Goal: Information Seeking & Learning: Learn about a topic

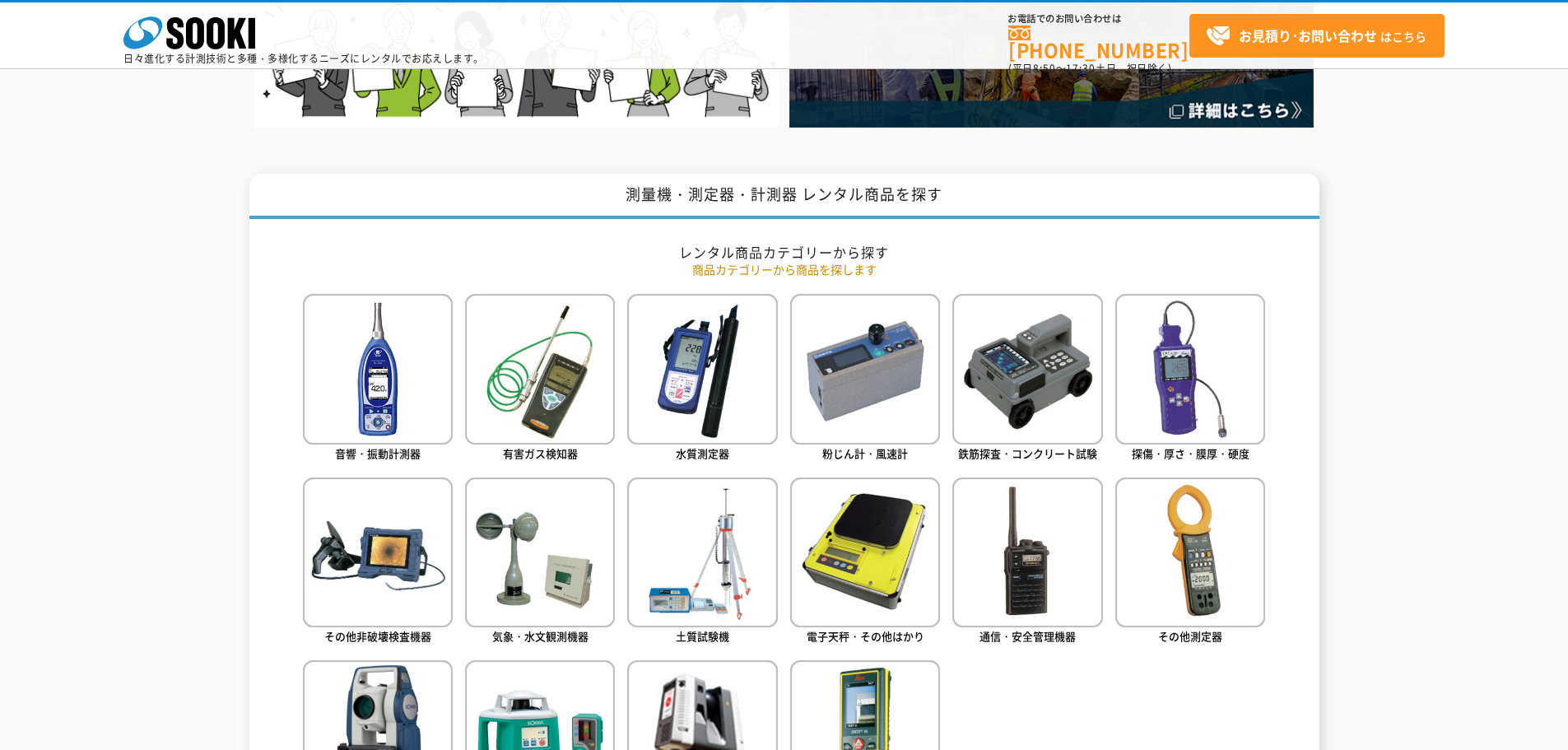
scroll to position [685, 0]
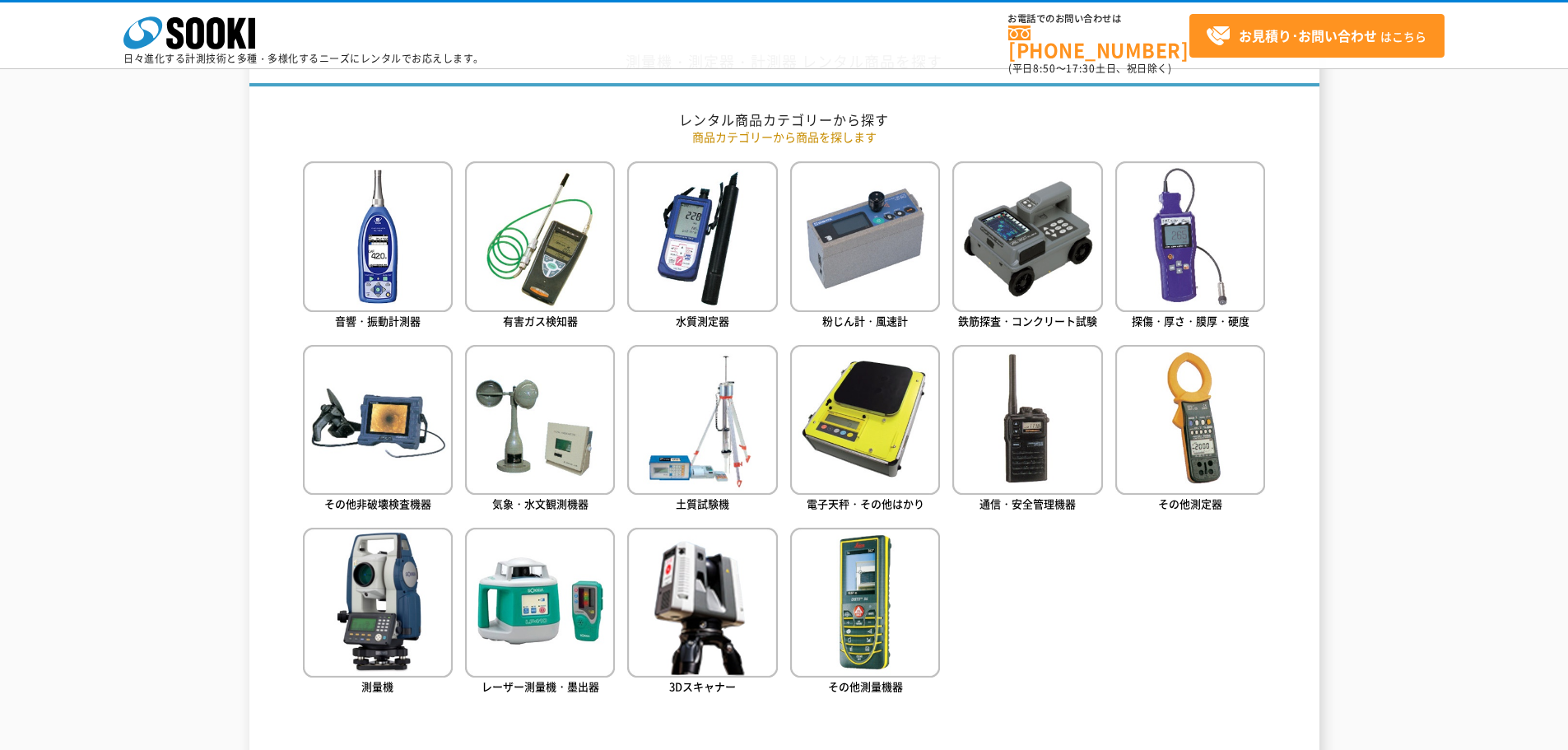
drag, startPoint x: 1086, startPoint y: 669, endPoint x: 1071, endPoint y: 665, distance: 15.5
click at [1079, 666] on ul "音響・振動計測器 有害ガス検知器 水質測定器 粉じん計・風速計 鉄筋探査・コンクリート試験 探傷・厚さ・膜厚・硬度" at bounding box center [784, 452] width 963 height 582
click at [1066, 667] on ul "音響・振動計測器 有害ガス検知器 水質測定器 粉じん計・風速計 鉄筋探査・コンクリート試験 探傷・厚さ・膜厚・硬度" at bounding box center [784, 452] width 963 height 582
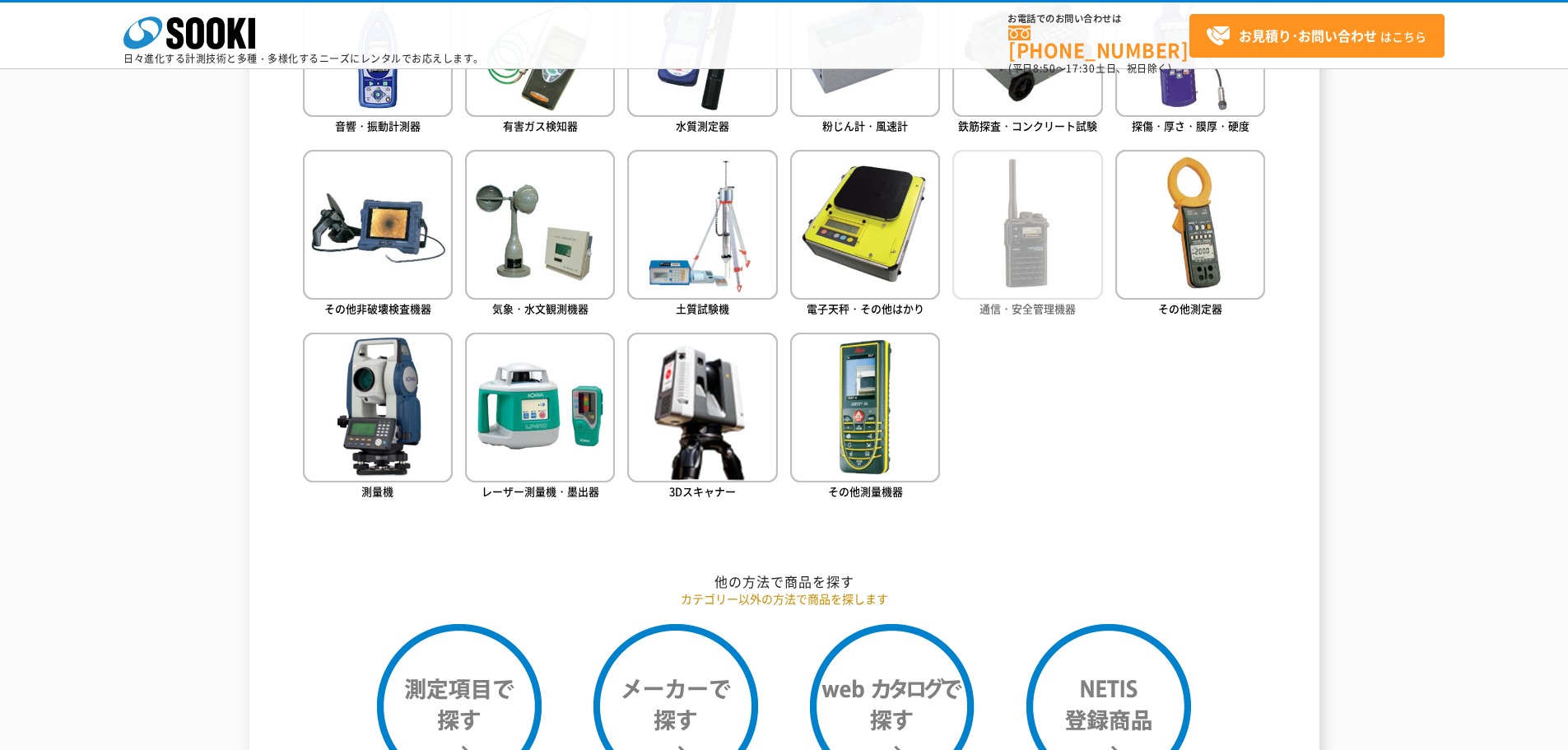
scroll to position [644, 0]
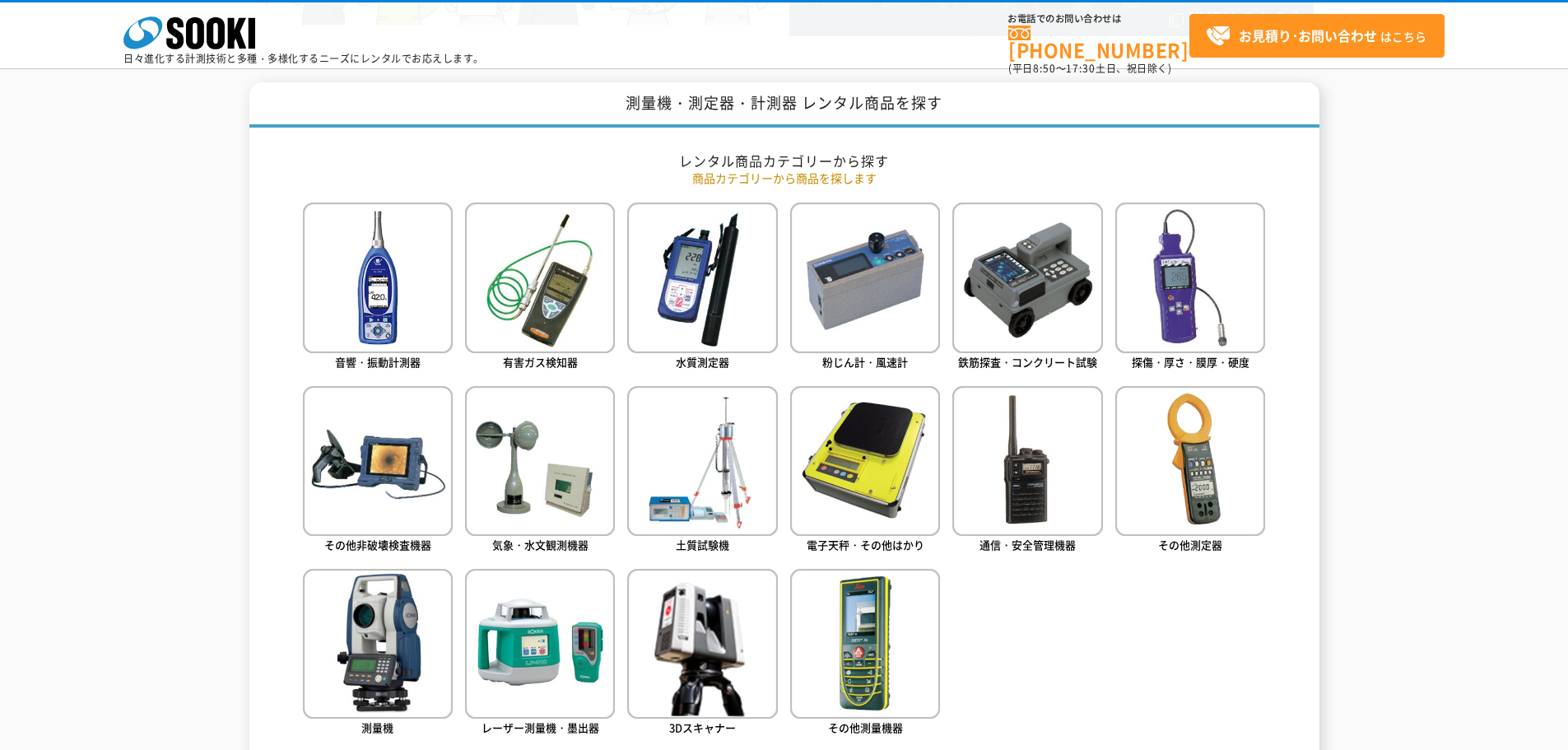
click at [1180, 623] on ul "音響・振動計測器 有害ガス検知器 水質測定器 粉じん計・風速計 鉄筋探査・コンクリート試験 探傷・厚さ・膜厚・硬度" at bounding box center [784, 493] width 963 height 582
drag, startPoint x: 1180, startPoint y: 623, endPoint x: 1193, endPoint y: 613, distance: 16.4
click at [1181, 623] on ul "音響・振動計測器 有害ガス検知器 水質測定器 粉じん計・風速計 鉄筋探査・コンクリート試験 探傷・厚さ・膜厚・硬度" at bounding box center [784, 493] width 963 height 582
click at [1013, 358] on span "鉄筋探査・コンクリート試験" at bounding box center [1027, 362] width 139 height 16
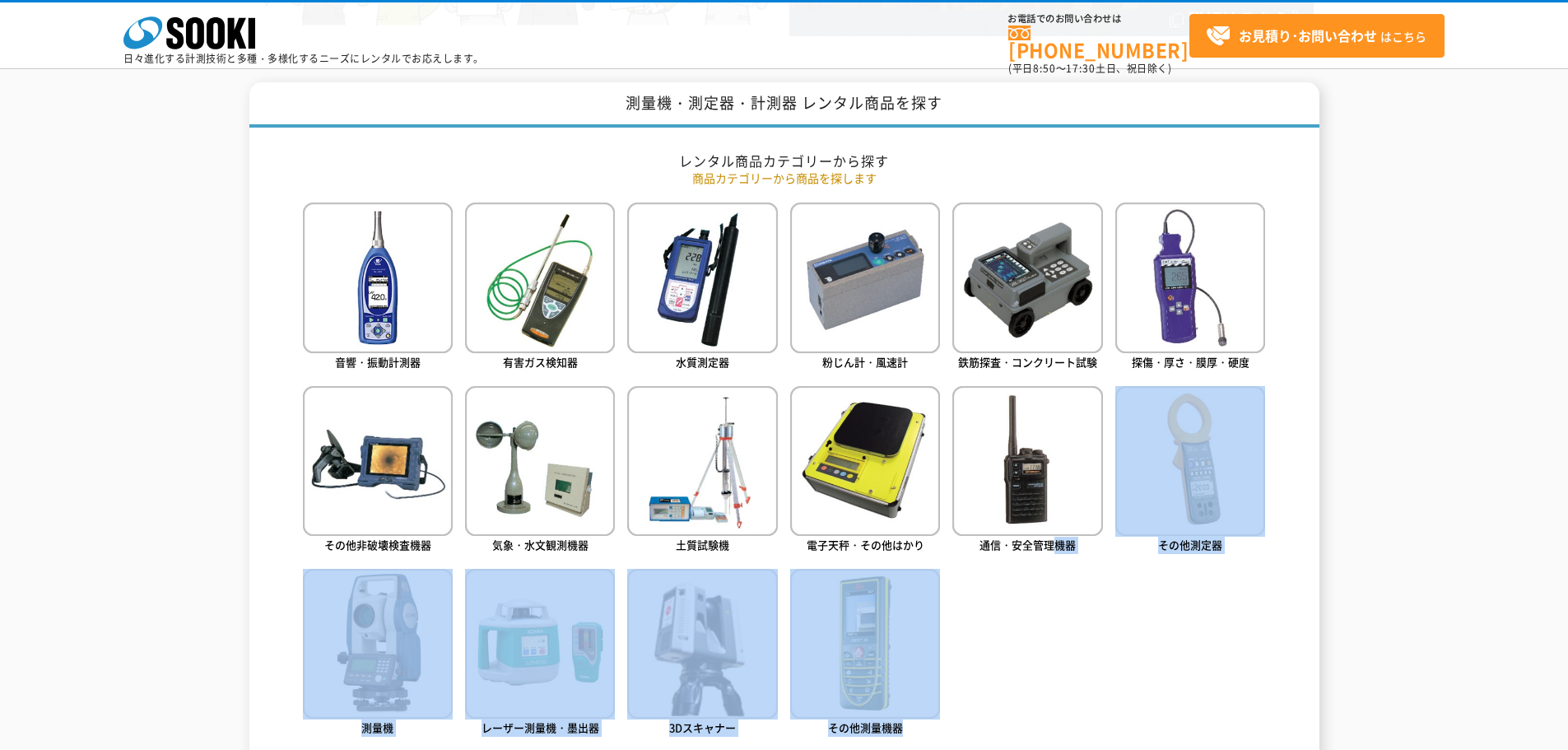
drag, startPoint x: 1080, startPoint y: 664, endPoint x: 1098, endPoint y: 706, distance: 45.7
click at [1098, 706] on ul "音響・振動計測器 有害ガス検知器 水質測定器 粉じん計・風速計 鉄筋探査・コンクリート試験 探傷・厚さ・膜厚・硬度" at bounding box center [784, 493] width 963 height 582
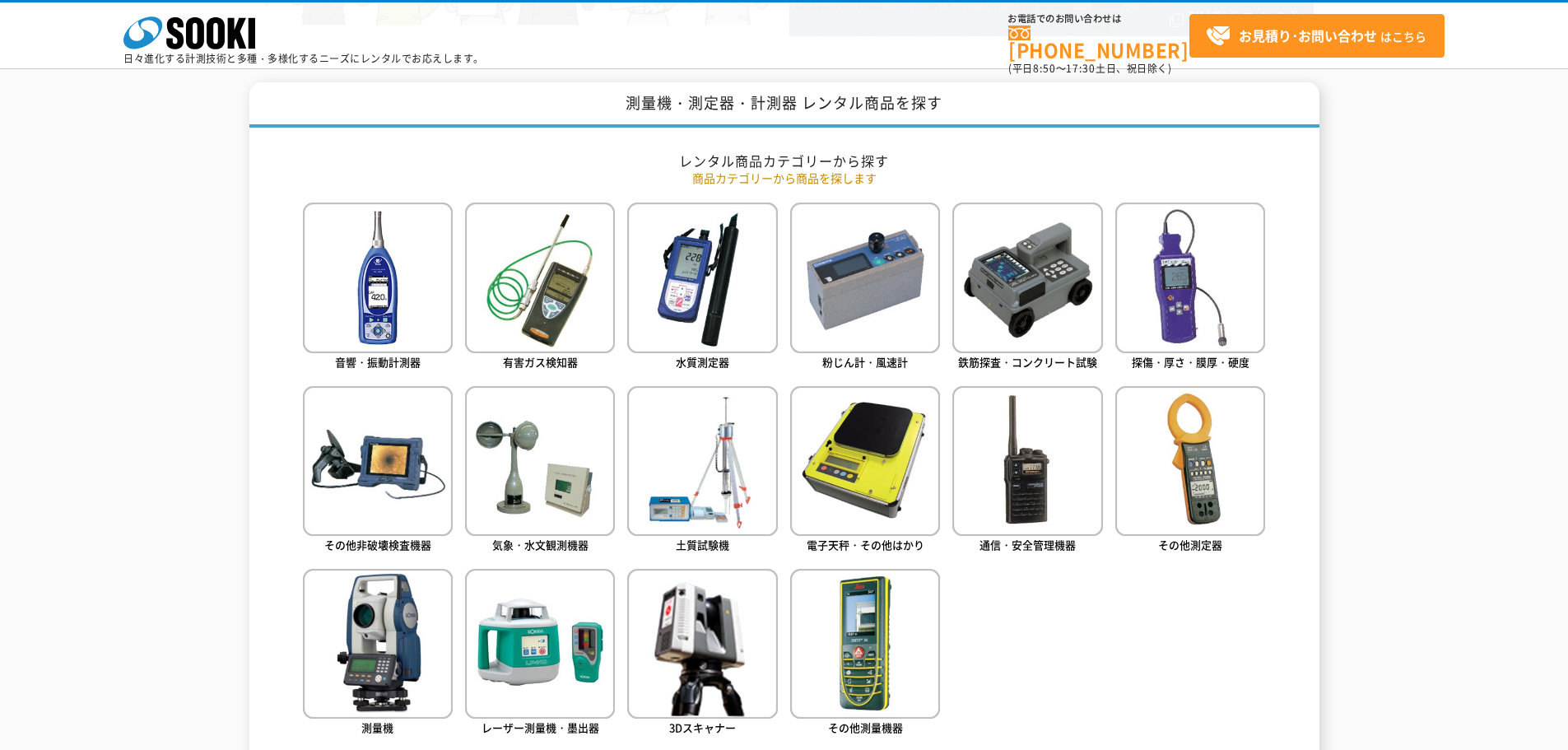
click at [1098, 706] on ul "音響・振動計測器 有害ガス検知器 水質測定器 粉じん計・風速計 鉄筋探査・コンクリート試験 探傷・厚さ・膜厚・硬度" at bounding box center [784, 493] width 963 height 582
click at [1198, 515] on img at bounding box center [1190, 461] width 150 height 150
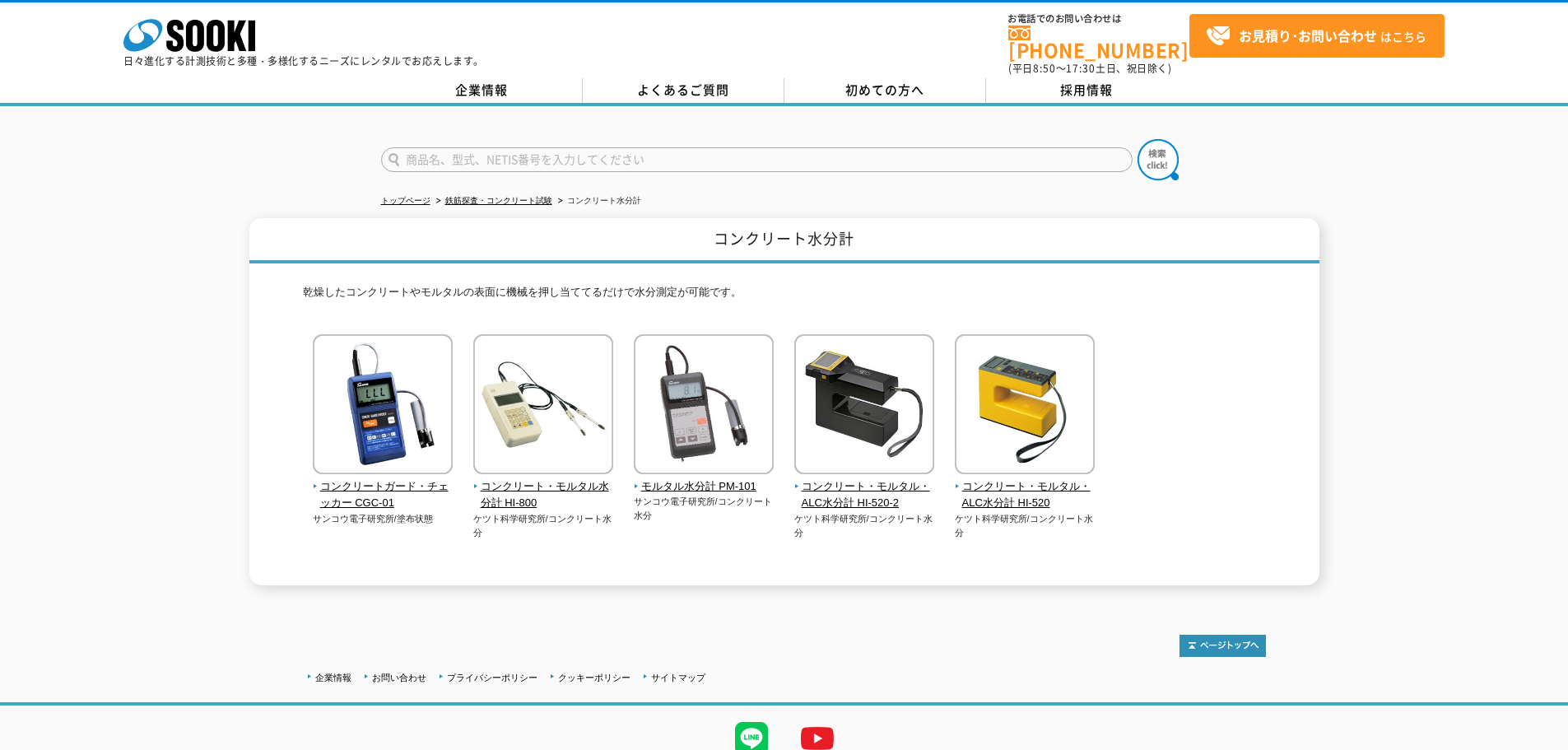
drag, startPoint x: 648, startPoint y: 530, endPoint x: 666, endPoint y: 510, distance: 26.9
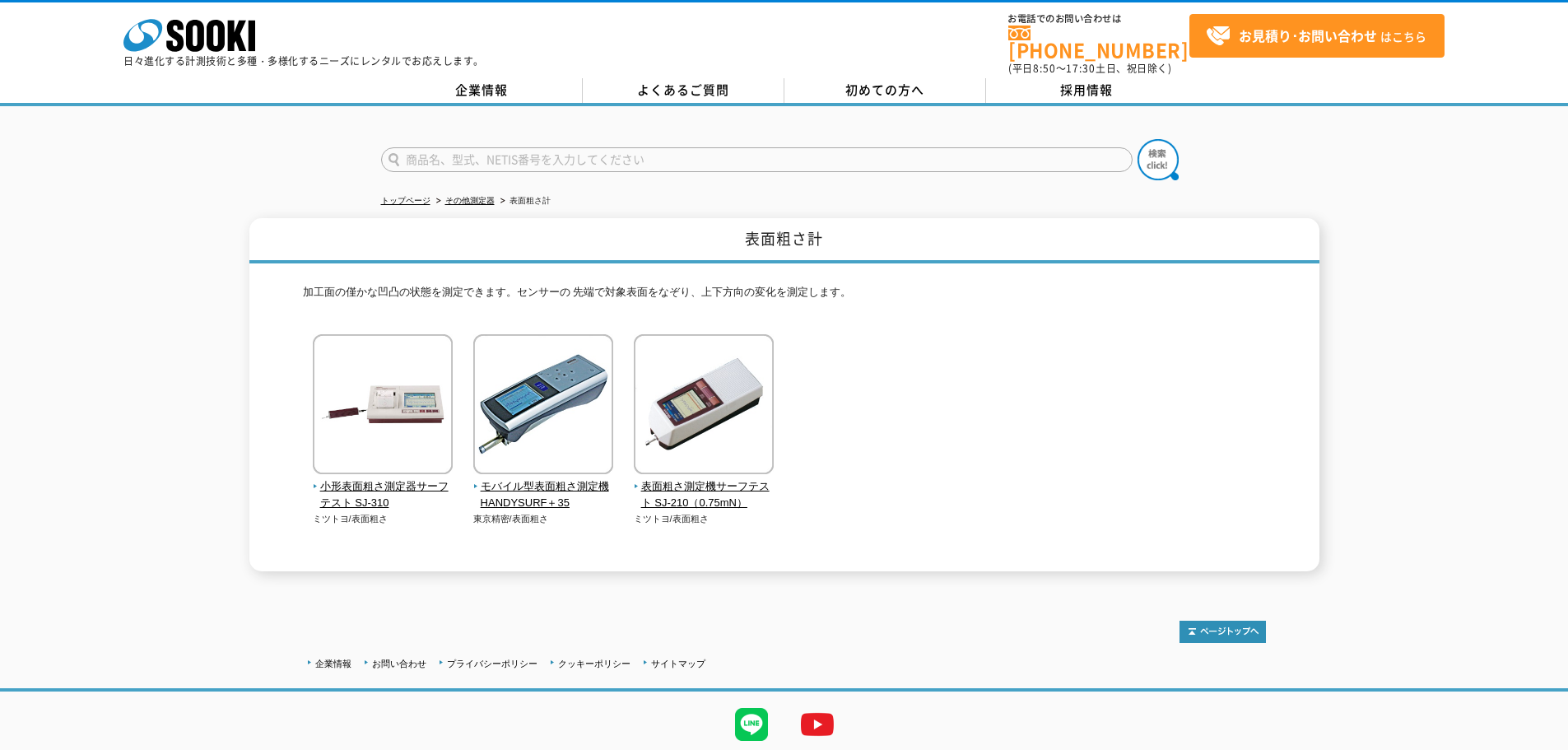
drag, startPoint x: 1125, startPoint y: 518, endPoint x: 1125, endPoint y: 461, distance: 57.0
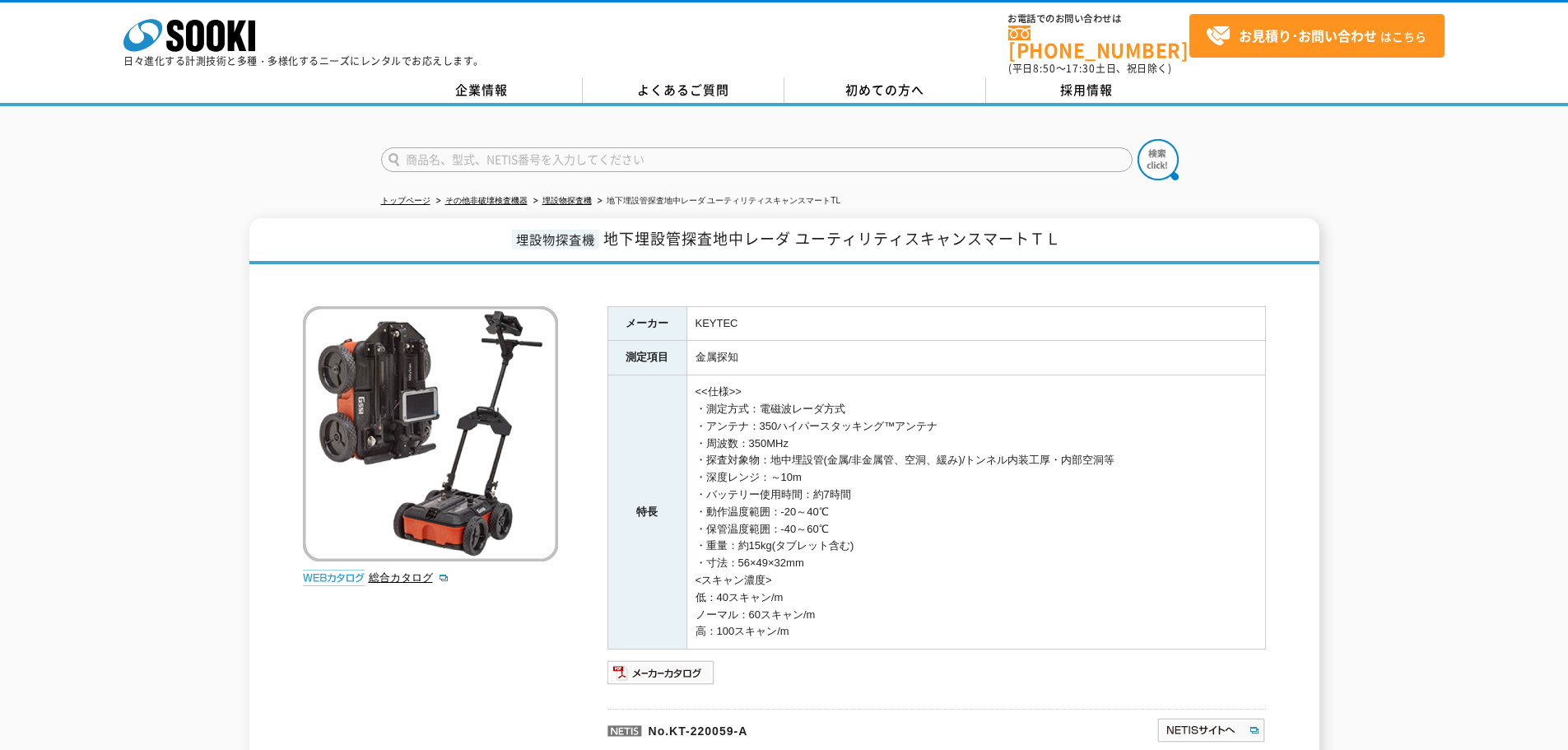
click at [540, 192] on li "埋設物探査機" at bounding box center [560, 200] width 61 height 17
click at [518, 196] on link "その他非破壊検査機器" at bounding box center [486, 200] width 82 height 9
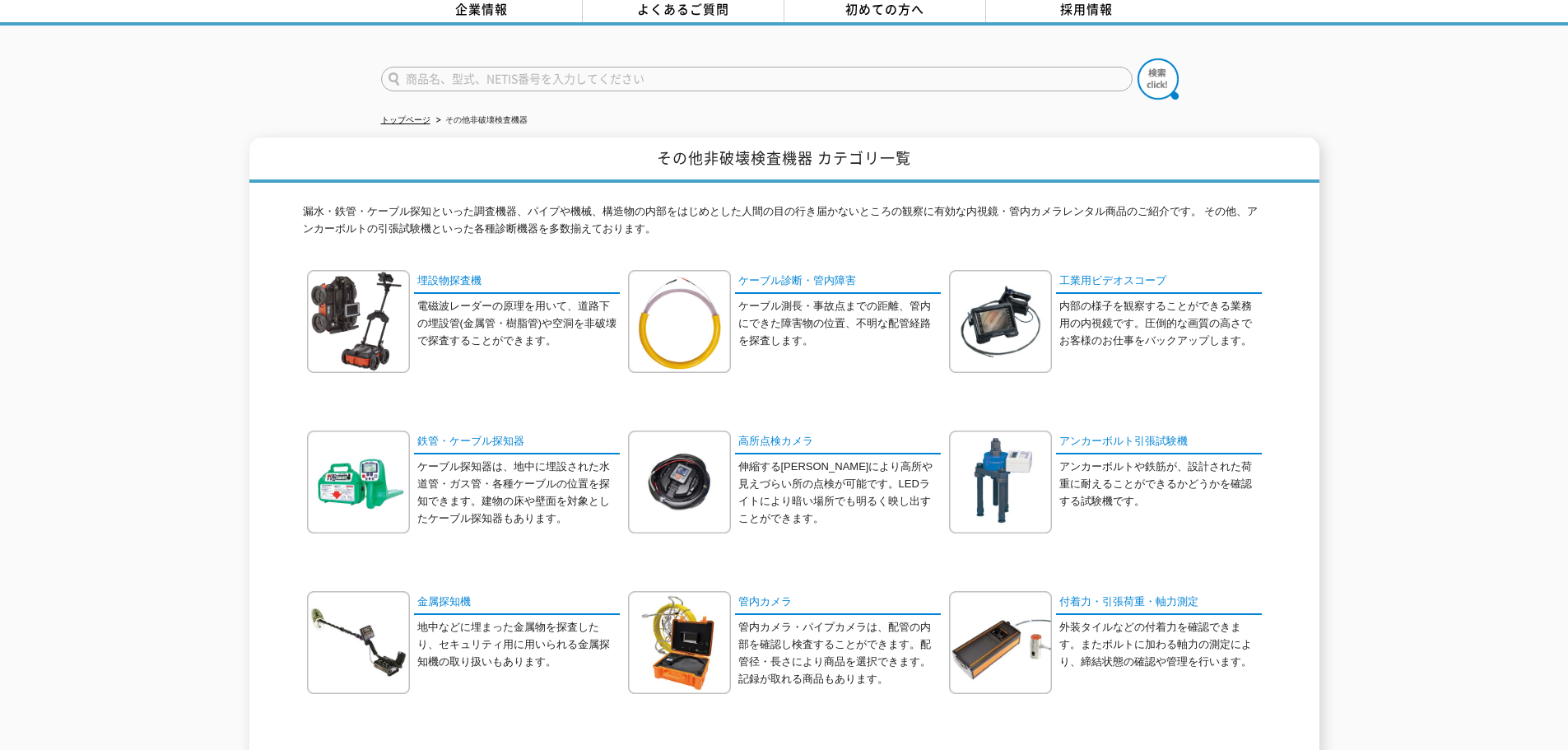
scroll to position [137, 0]
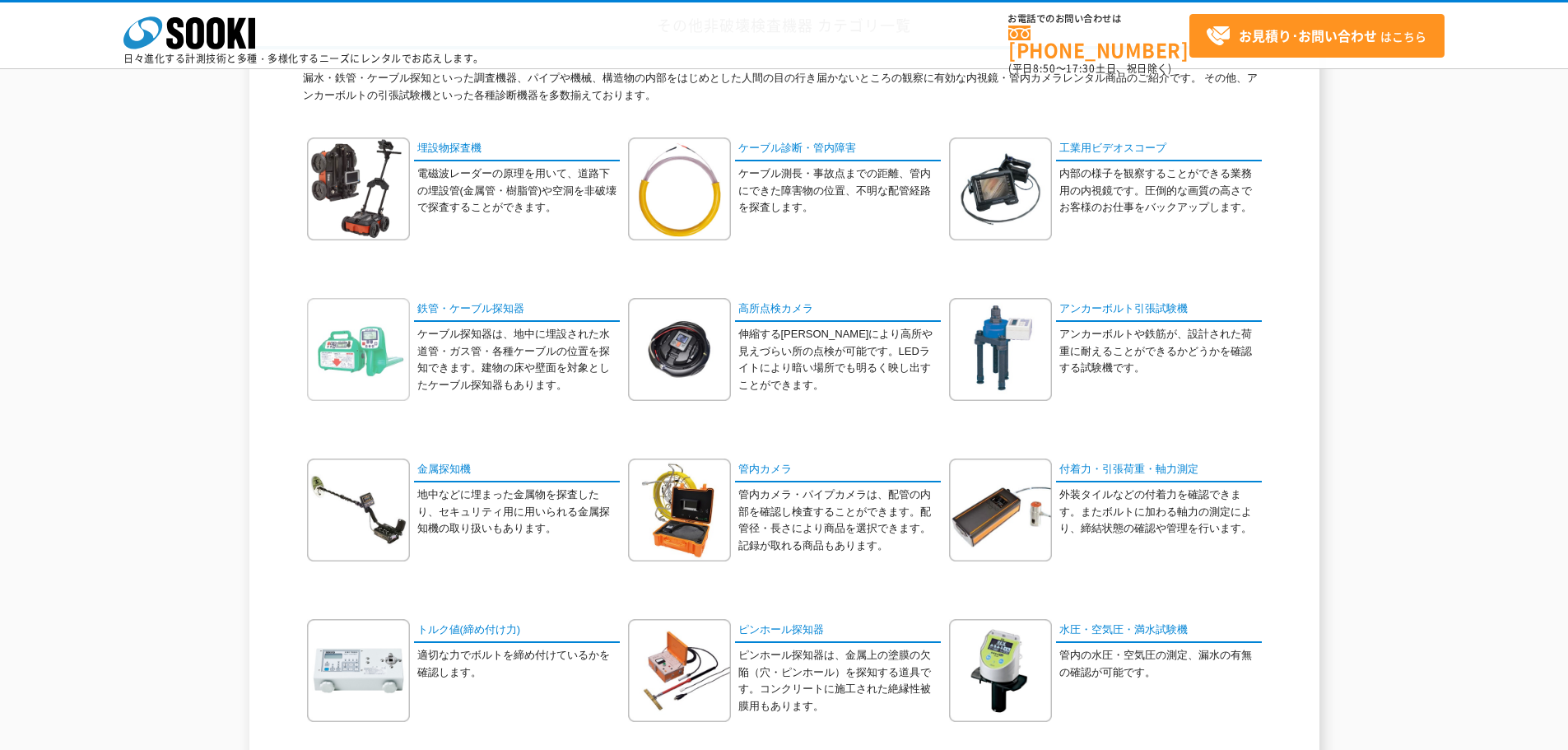
click at [375, 336] on img at bounding box center [358, 348] width 102 height 102
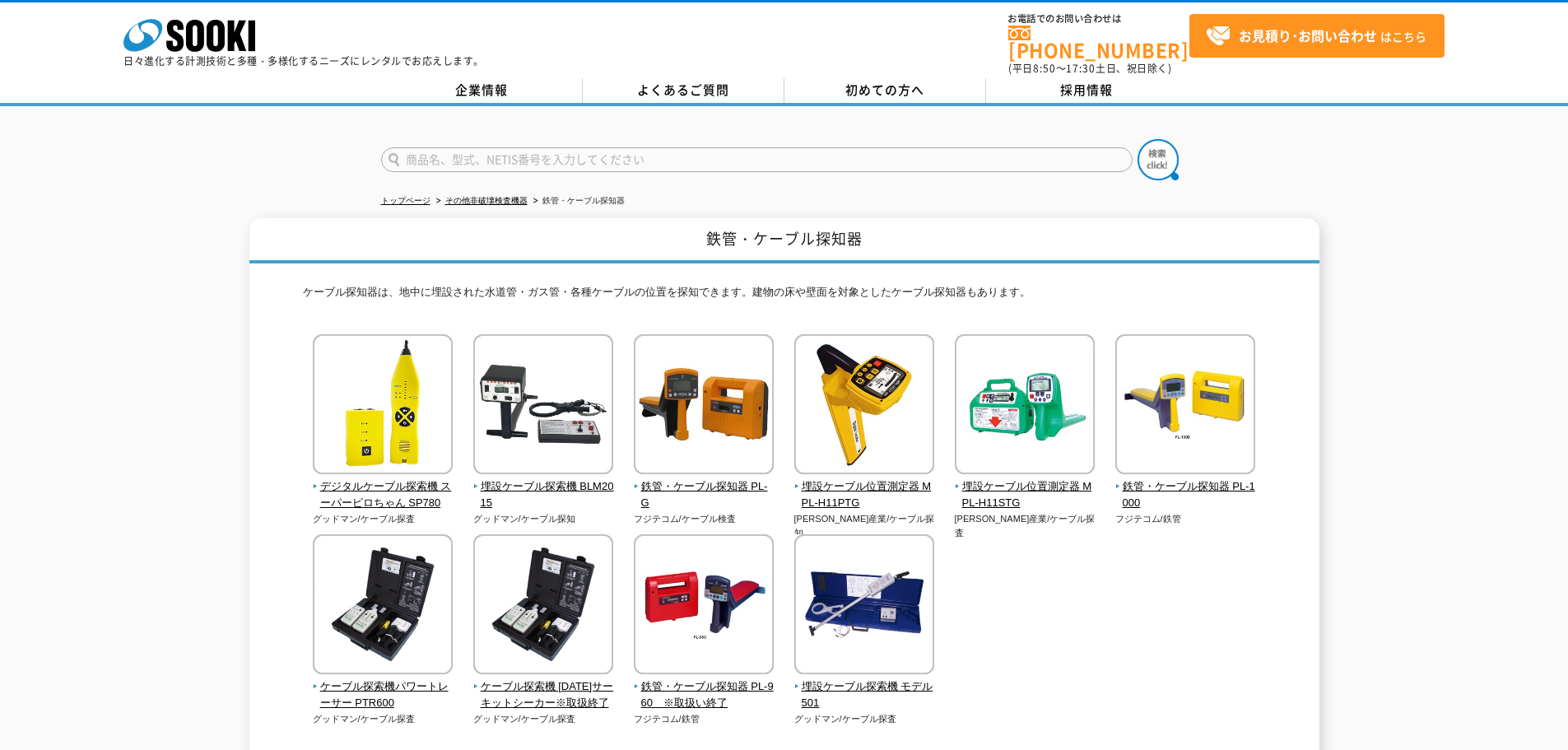
click at [1162, 592] on div "デジタルケーブル探索機 スーパーピロちゃん SP780 グッドマン/ケーブル探査" at bounding box center [784, 546] width 963 height 425
click at [742, 478] on span "鉄管・ケーブル探知器 PL-G" at bounding box center [704, 495] width 141 height 35
click at [1004, 481] on span "埋設ケーブル位置測定器 MPL-H11STG" at bounding box center [1025, 495] width 141 height 35
click at [1004, 468] on img at bounding box center [1025, 406] width 140 height 144
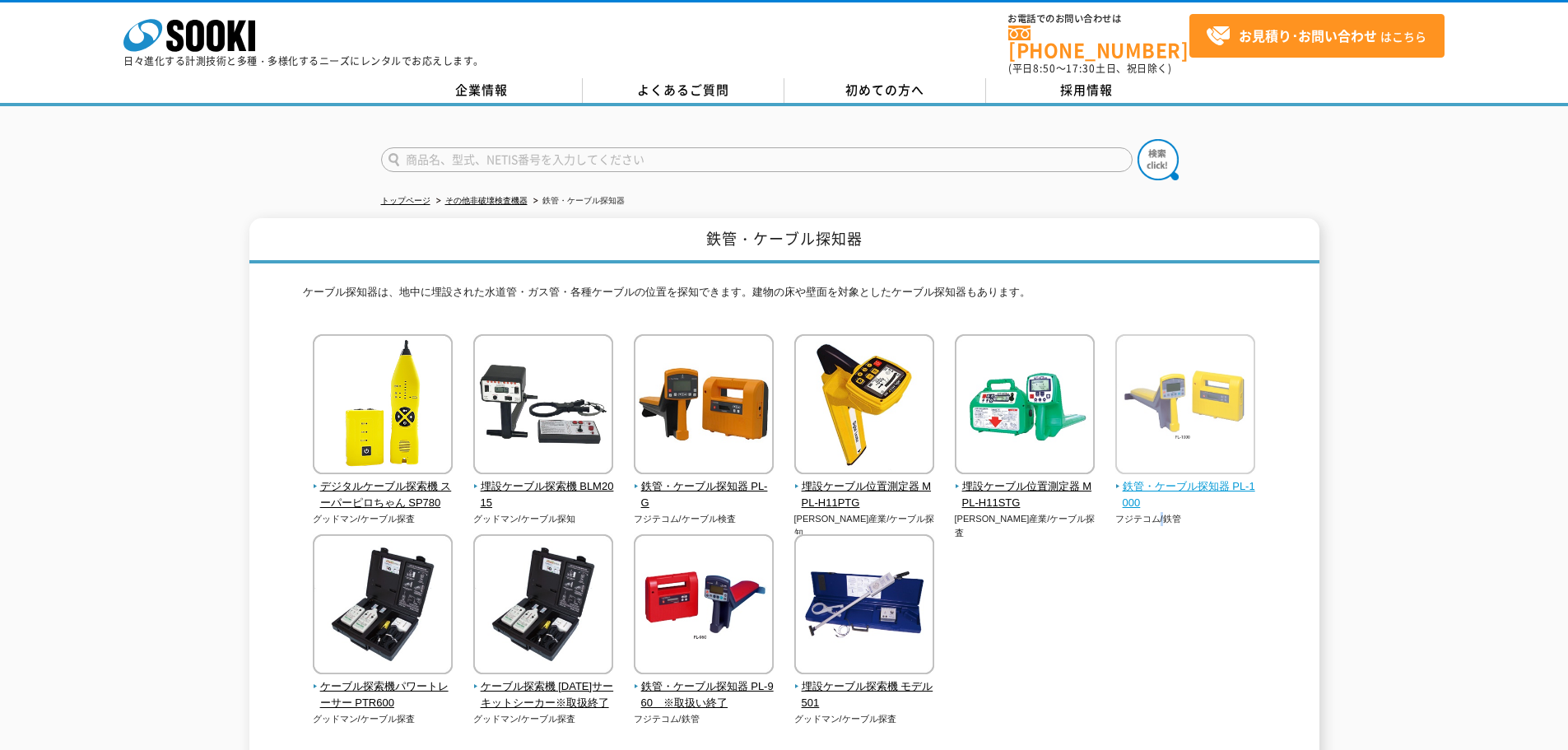
click at [1237, 478] on span "鉄管・ケーブル探知器 PL-1000" at bounding box center [1186, 495] width 141 height 35
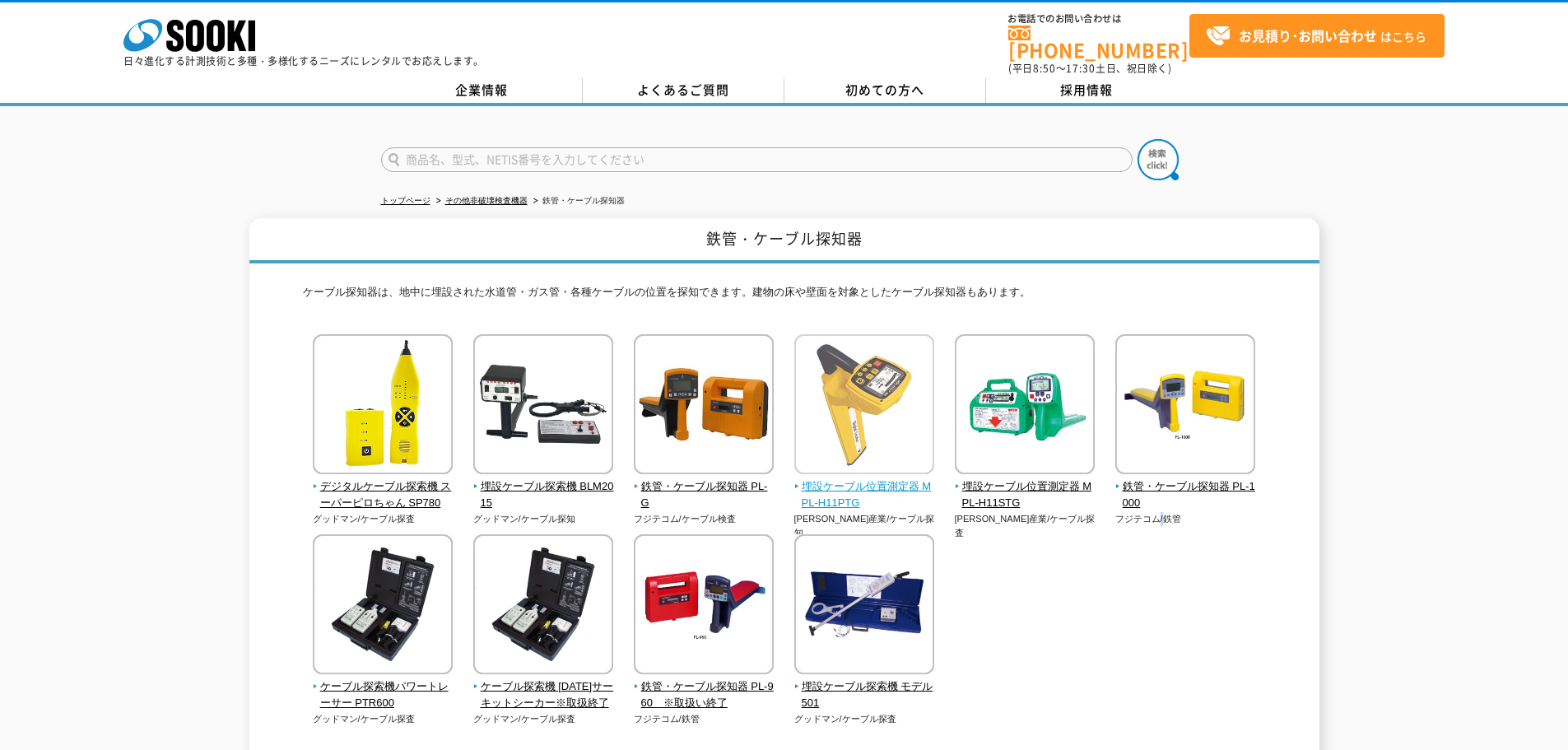
click at [913, 478] on span "埋設ケーブル位置測定器 MPL-H11PTG" at bounding box center [864, 495] width 141 height 35
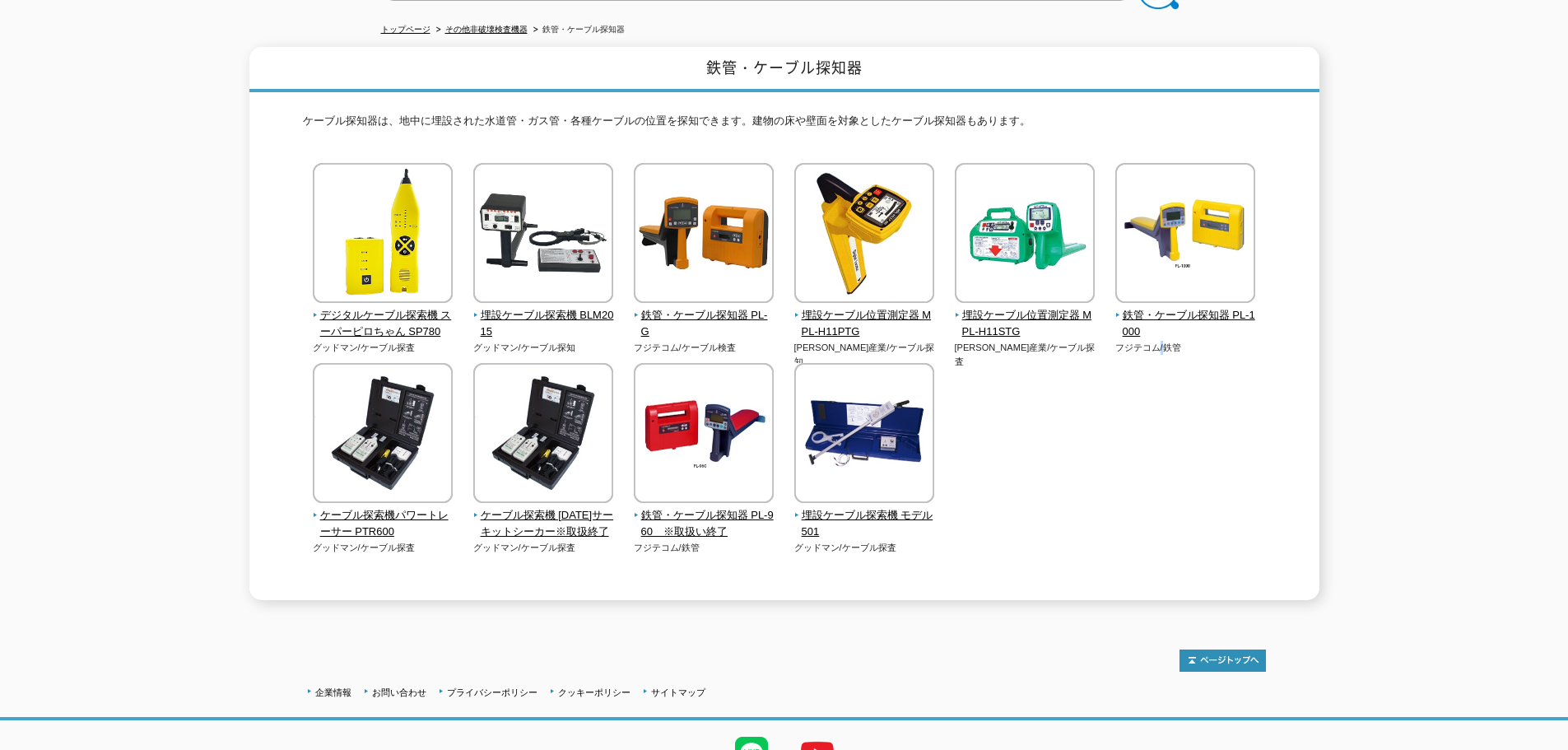
scroll to position [179, 0]
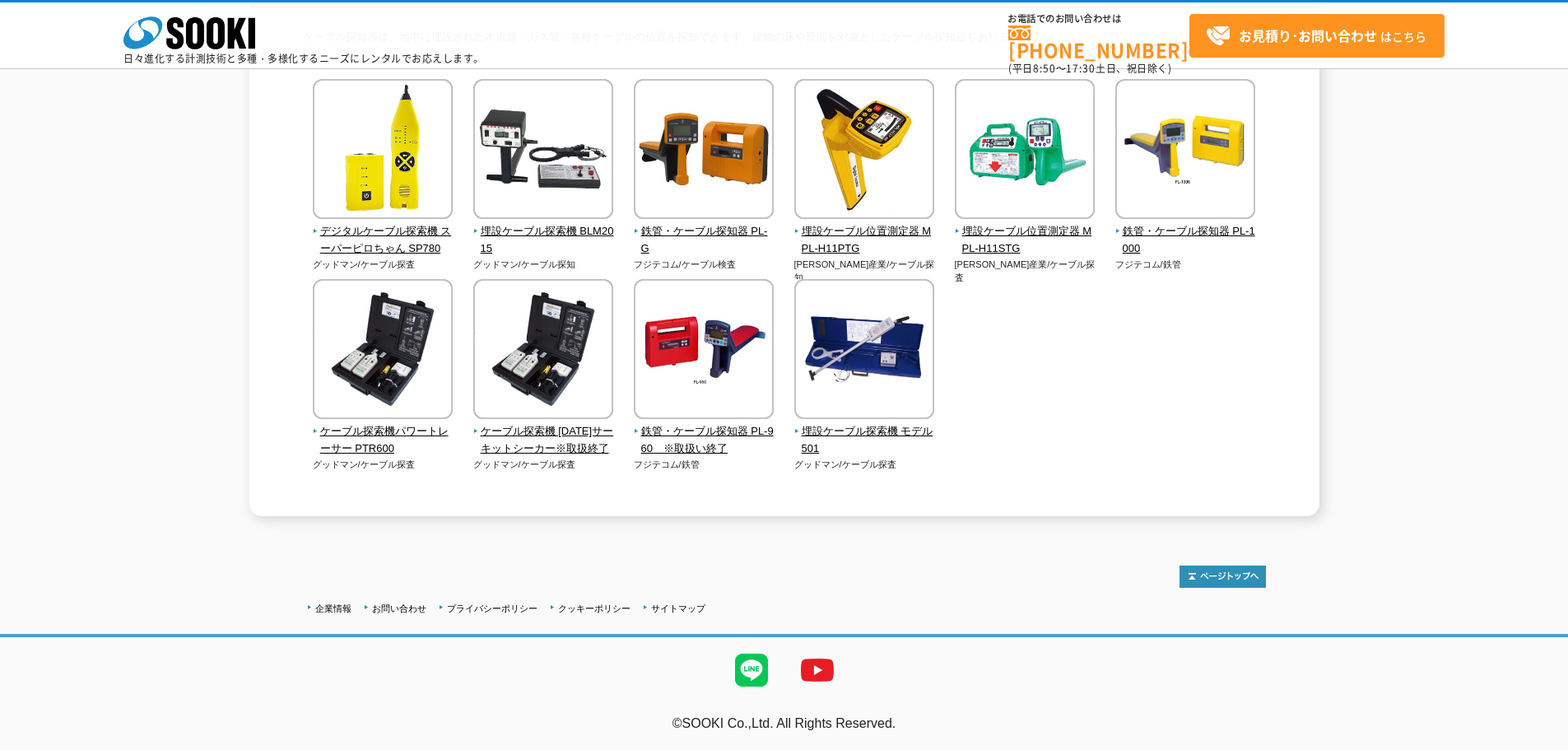
click at [1147, 312] on div "デジタルケーブル探索機 スーパーピロちゃん SP780 グッドマン/ケーブル探査" at bounding box center [784, 291] width 963 height 425
click at [886, 427] on span "埋設ケーブル探索機 モデル501" at bounding box center [864, 440] width 141 height 35
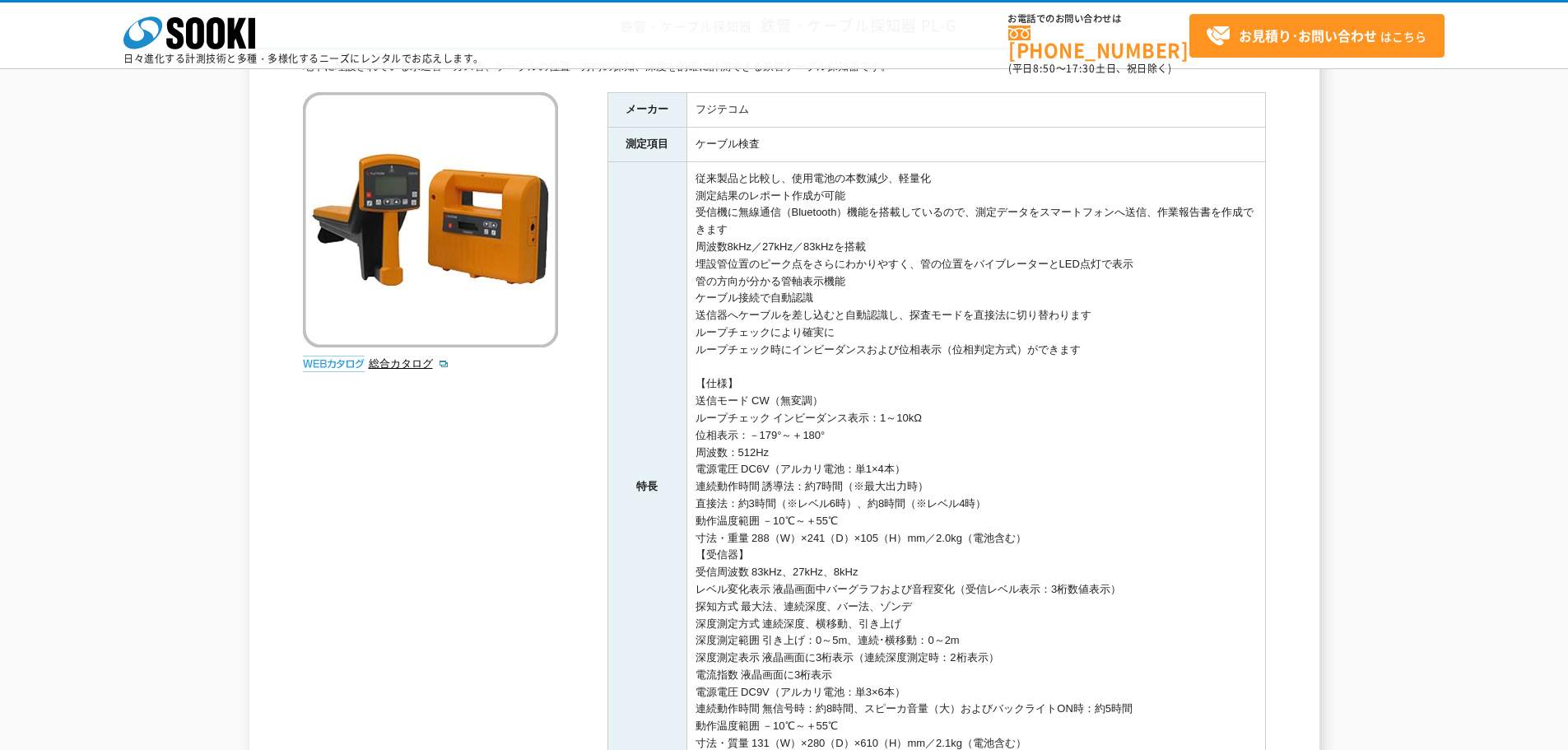
scroll to position [274, 0]
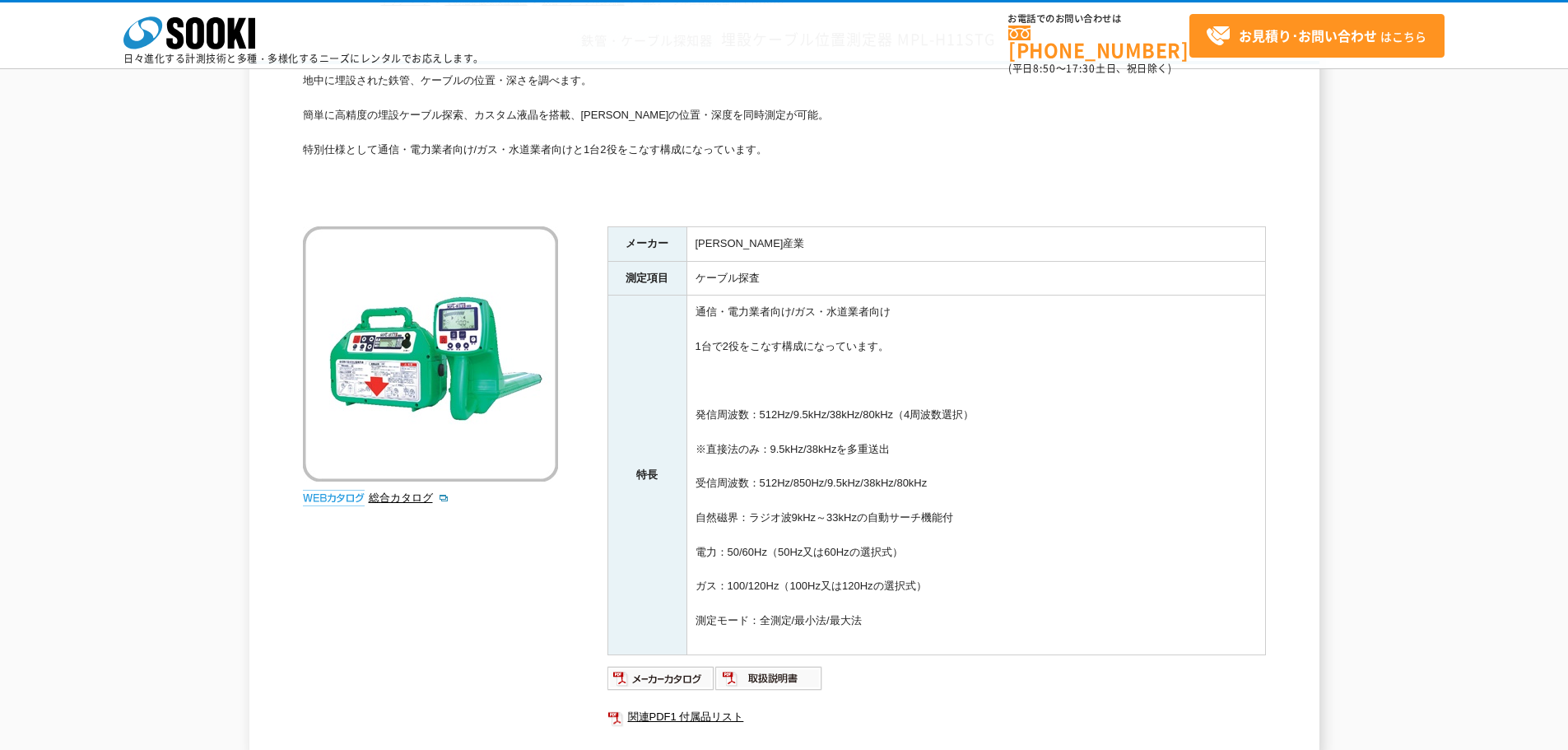
scroll to position [274, 0]
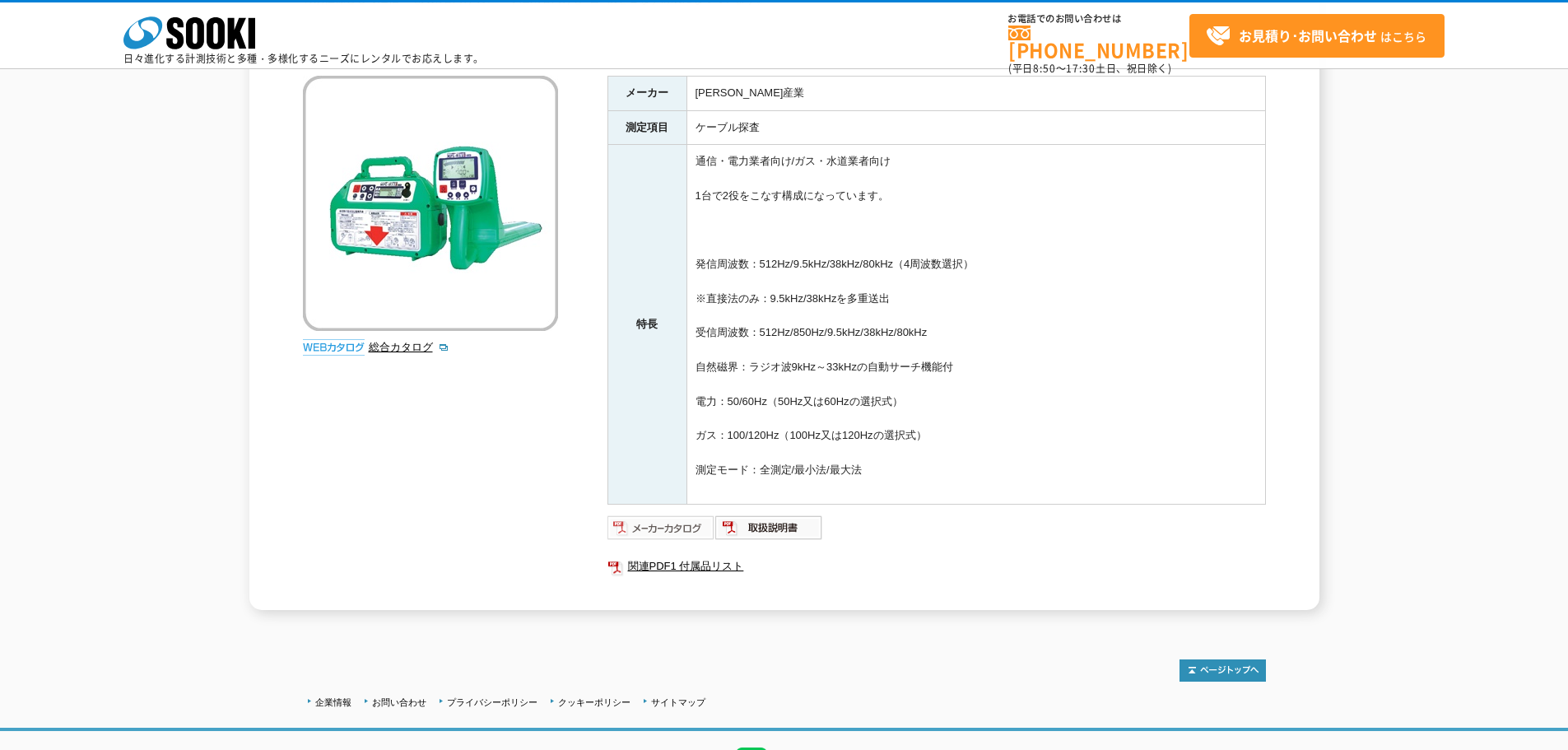
click at [645, 535] on img at bounding box center [661, 527] width 108 height 27
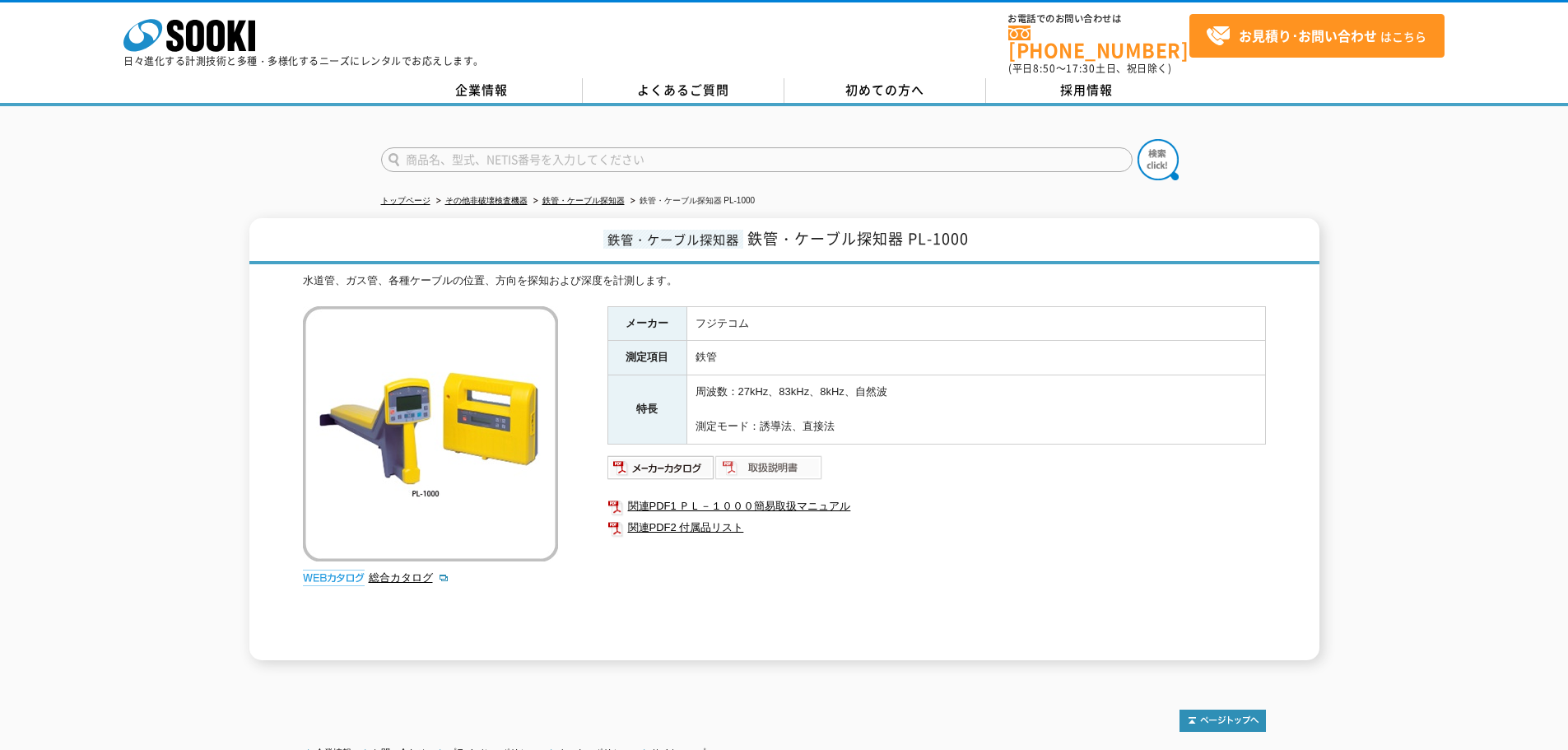
drag, startPoint x: 820, startPoint y: 464, endPoint x: 812, endPoint y: 459, distance: 9.4
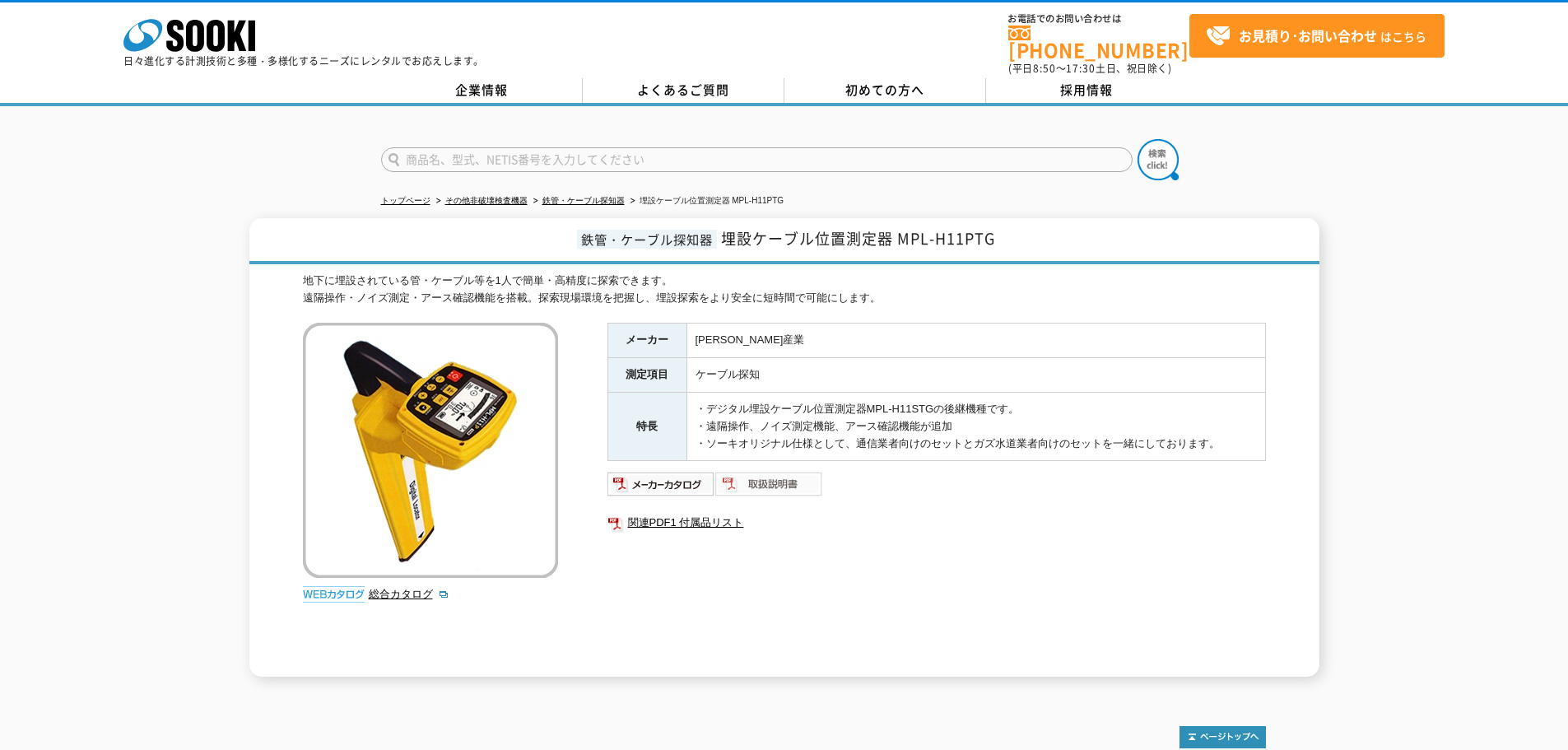
click at [721, 474] on img at bounding box center [769, 484] width 108 height 27
click at [678, 479] on img at bounding box center [661, 484] width 108 height 27
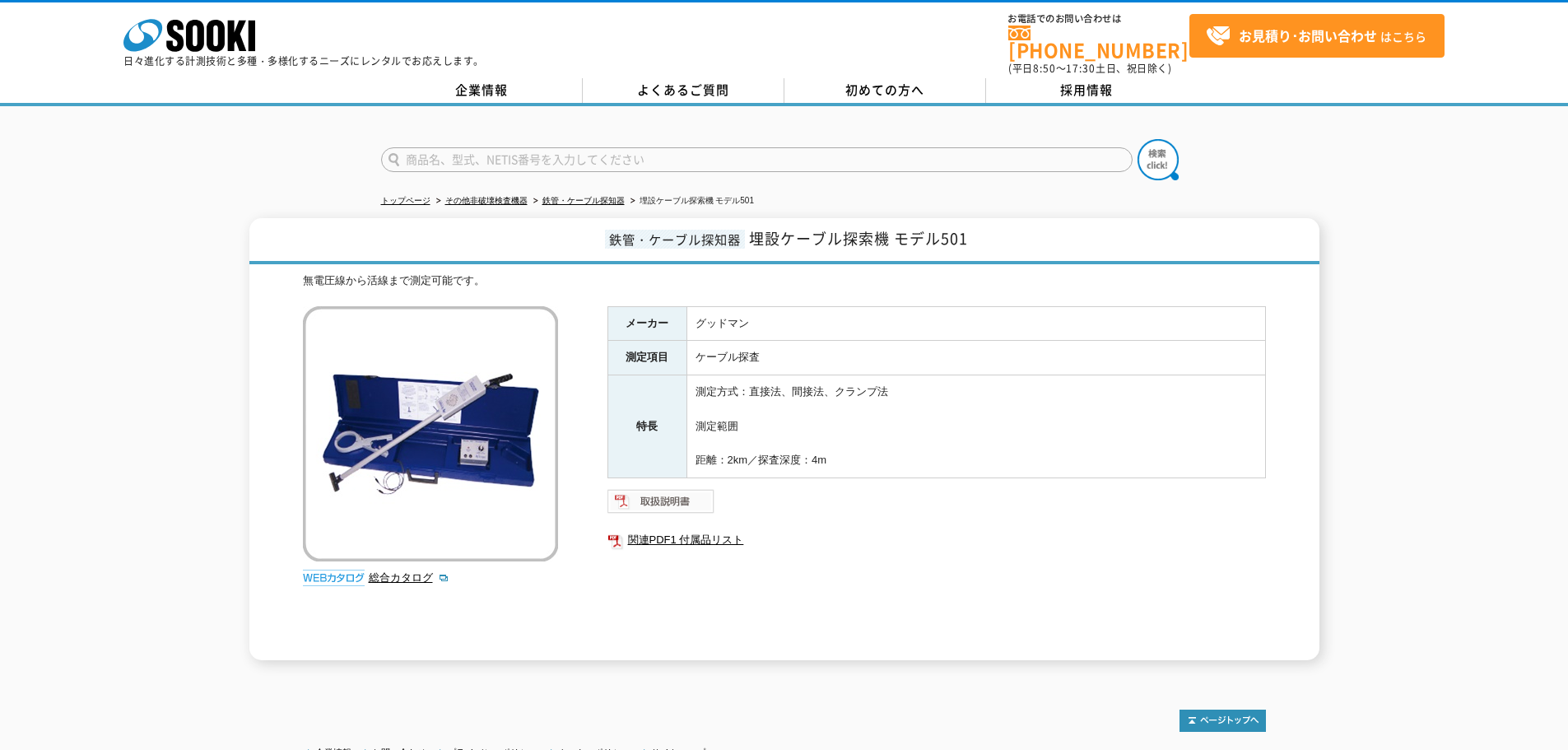
click at [702, 488] on img at bounding box center [661, 501] width 108 height 27
click at [692, 532] on link "関連PDF1 付属品リスト" at bounding box center [936, 540] width 658 height 21
